Goal: Task Accomplishment & Management: Manage account settings

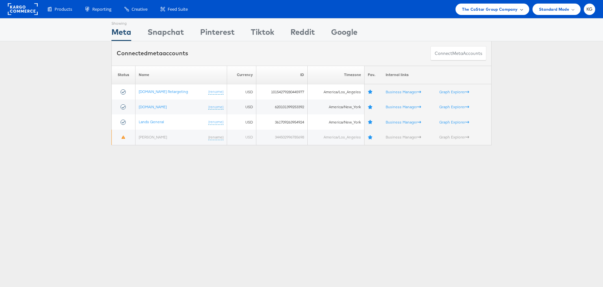
click at [487, 7] on span "The CoStar Group Company" at bounding box center [490, 9] width 56 height 7
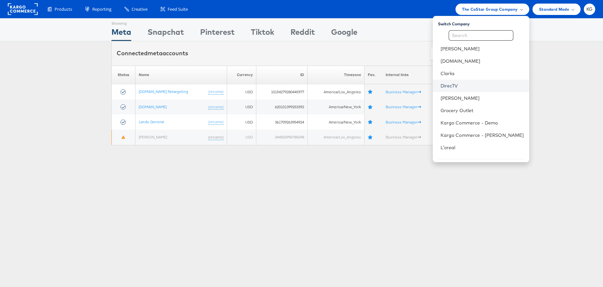
click at [477, 85] on link "DirecTV" at bounding box center [483, 86] width 84 height 7
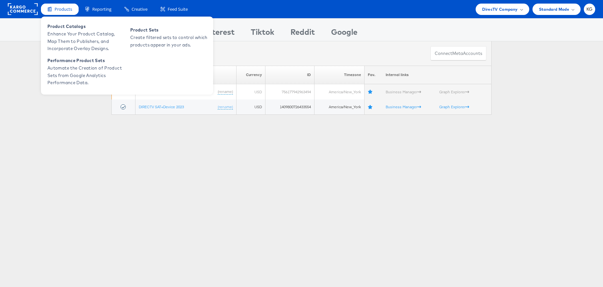
click at [65, 9] on span "Products" at bounding box center [64, 9] width 18 height 6
click at [78, 31] on span "Enhance Your Product Catalog, Map Them to Publishers, and Incorporate Overlay D…" at bounding box center [86, 41] width 78 height 22
